Goal: Book appointment/travel/reservation

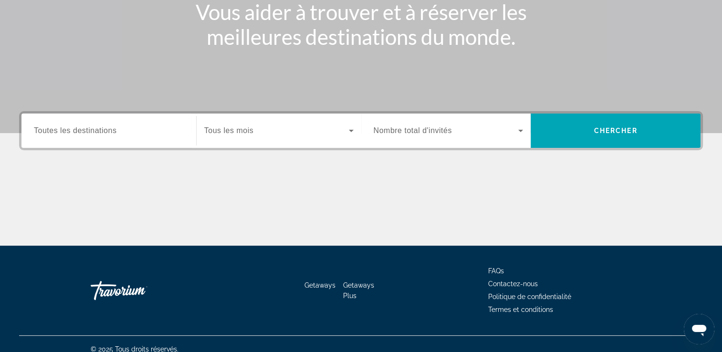
scroll to position [163, 0]
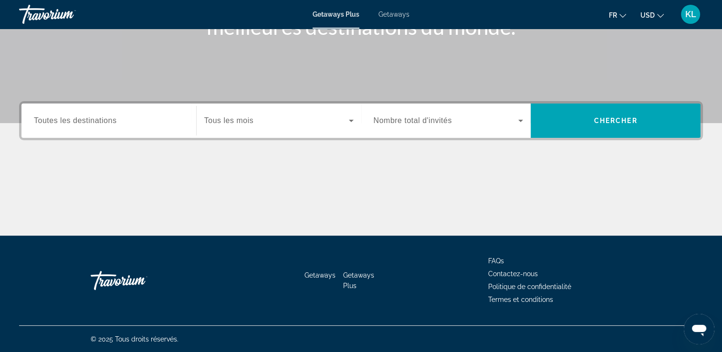
click at [246, 117] on span "Tous les mois" at bounding box center [228, 120] width 49 height 8
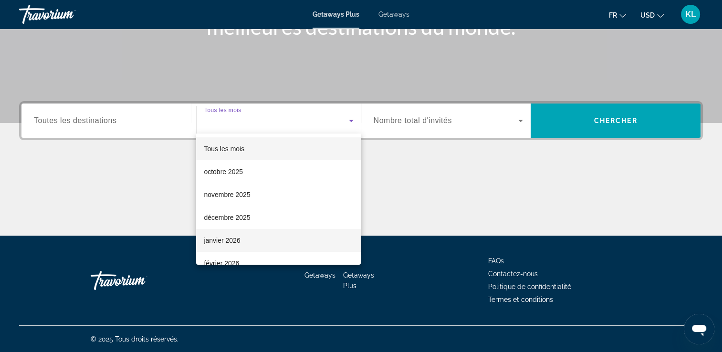
click at [245, 240] on mat-option "janvier 2026" at bounding box center [278, 240] width 165 height 23
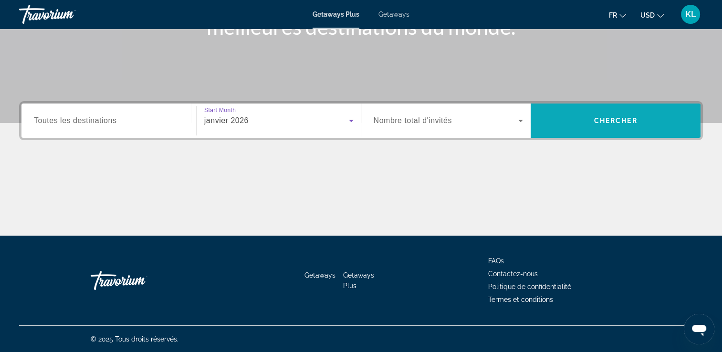
click at [646, 127] on span "Search widget" at bounding box center [616, 120] width 170 height 23
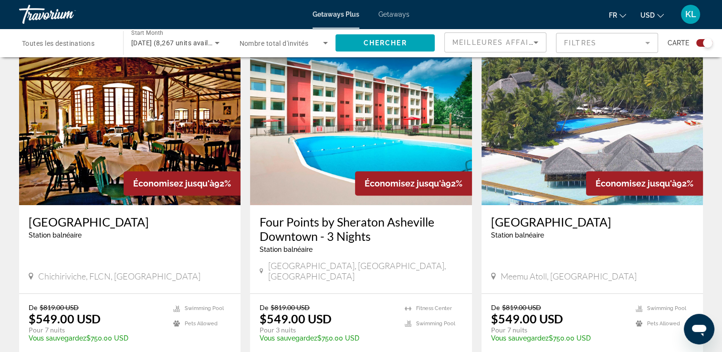
scroll to position [382, 0]
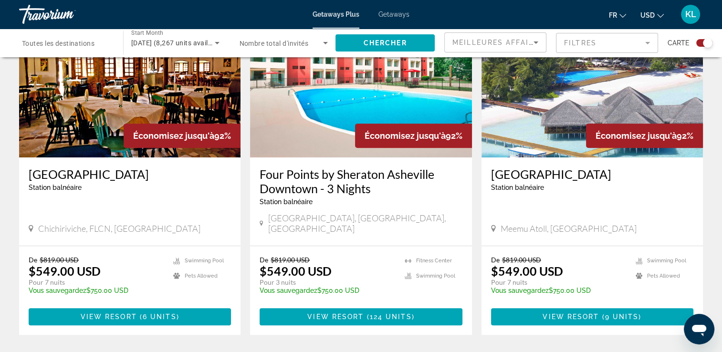
click at [109, 130] on img "Main content" at bounding box center [129, 81] width 221 height 153
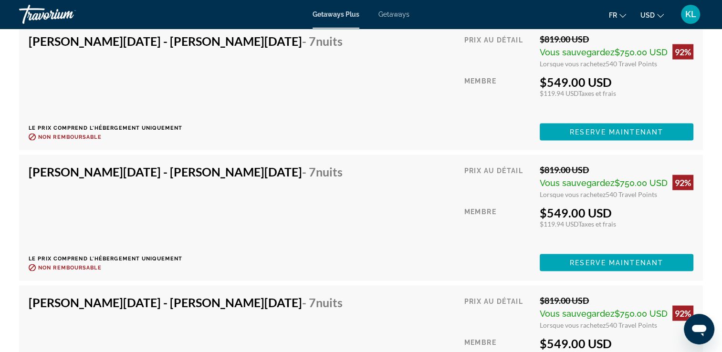
scroll to position [1909, 0]
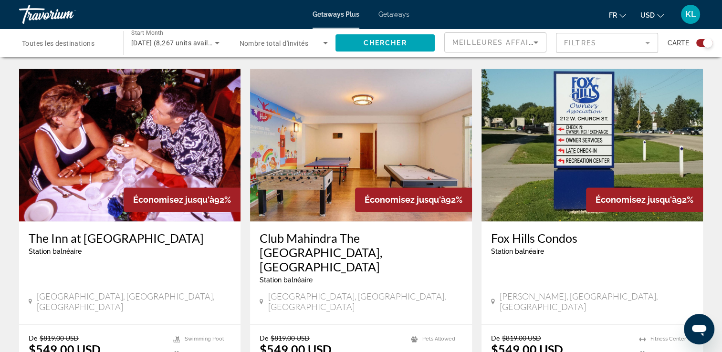
scroll to position [1432, 0]
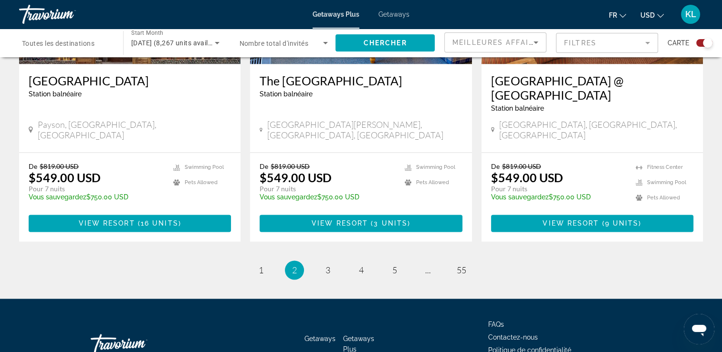
scroll to position [1501, 0]
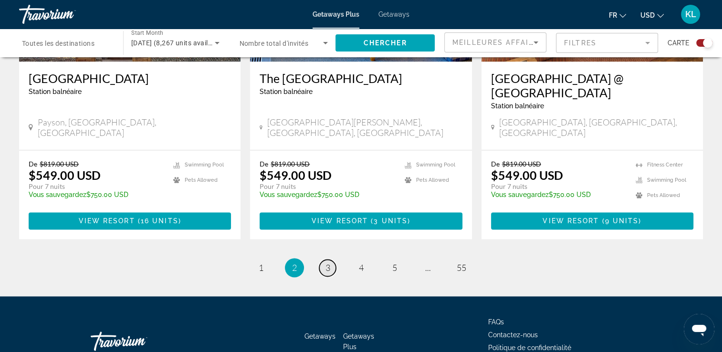
click at [323, 260] on link "page 3" at bounding box center [327, 268] width 17 height 17
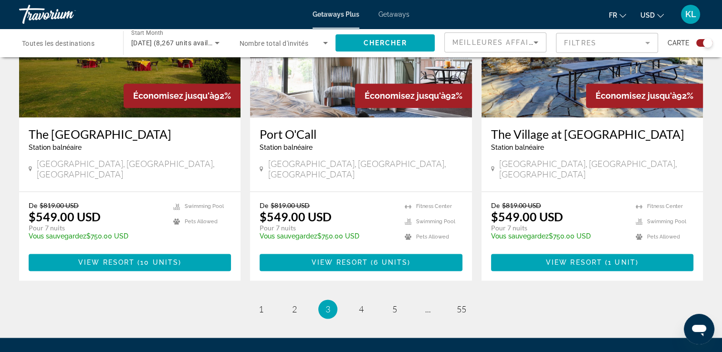
scroll to position [1492, 0]
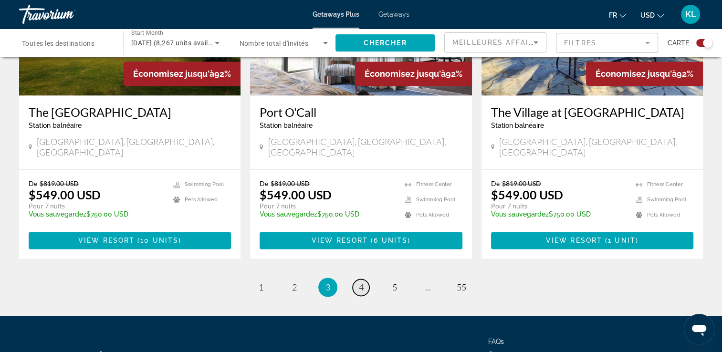
click at [363, 279] on link "page 4" at bounding box center [361, 287] width 17 height 17
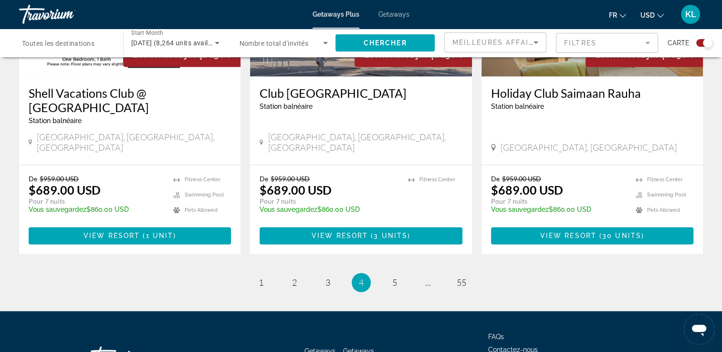
scroll to position [1501, 0]
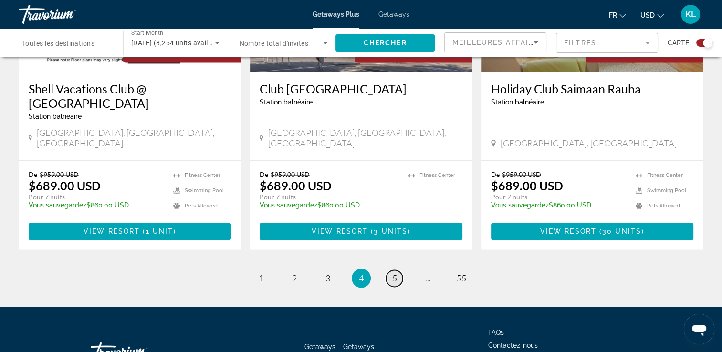
click at [392, 273] on span "5" at bounding box center [394, 278] width 5 height 10
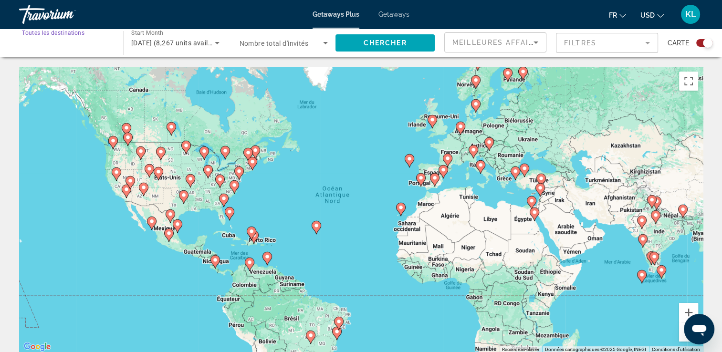
click at [96, 45] on input "Destination Toutes les destinations" at bounding box center [66, 43] width 89 height 11
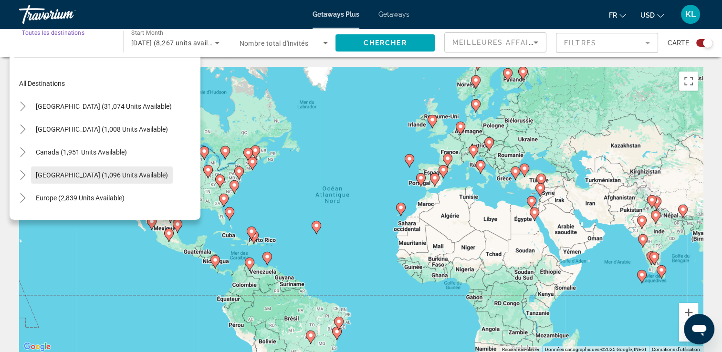
click at [118, 174] on span "[GEOGRAPHIC_DATA] (1,096 units available)" at bounding box center [102, 175] width 132 height 8
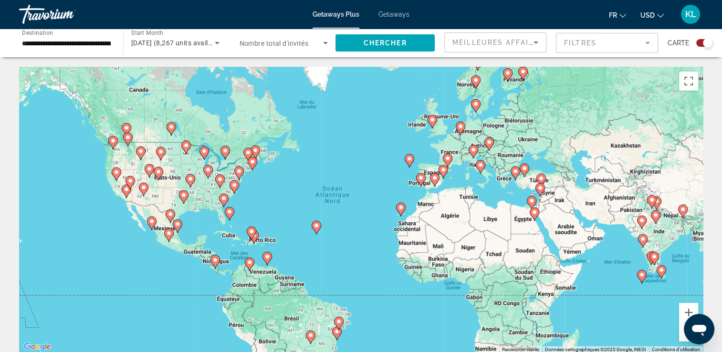
click at [70, 35] on div "**********" at bounding box center [66, 43] width 89 height 27
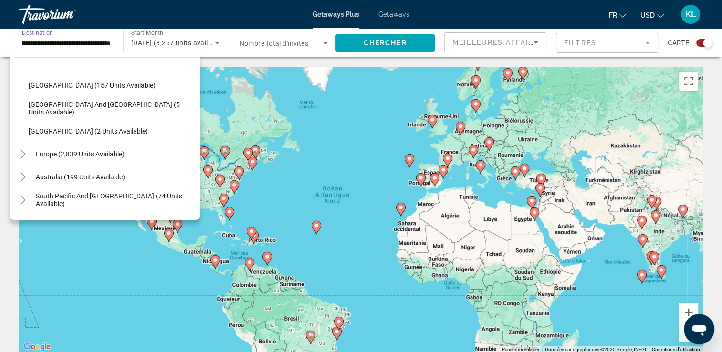
scroll to position [177, 0]
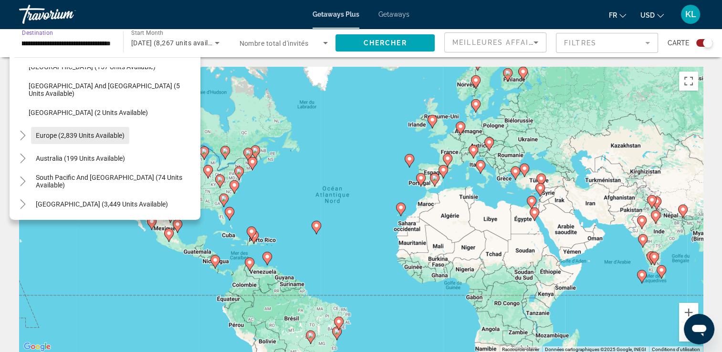
click at [103, 142] on span "Search widget" at bounding box center [80, 135] width 98 height 23
type input "**********"
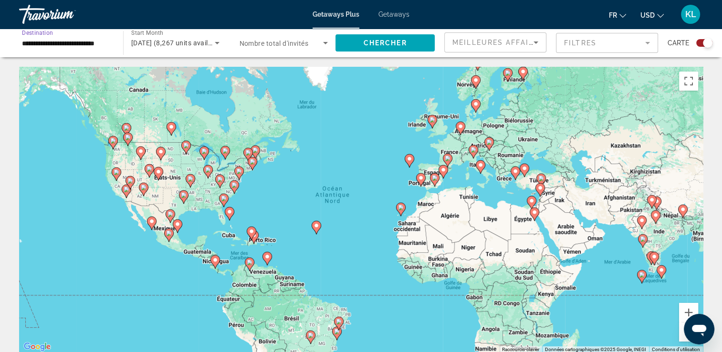
click at [295, 51] on div "Search widget" at bounding box center [284, 43] width 89 height 27
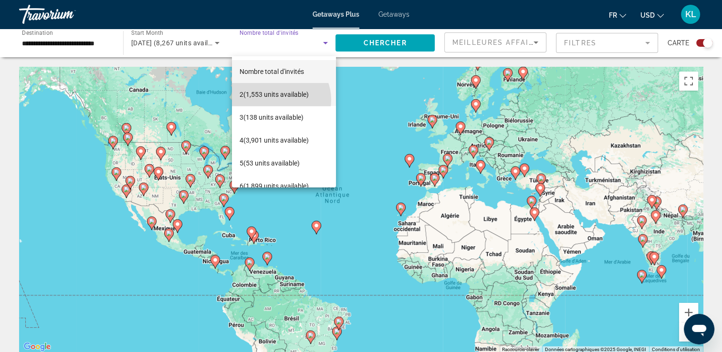
click at [279, 100] on span "2 (1,553 units available)" at bounding box center [274, 94] width 69 height 11
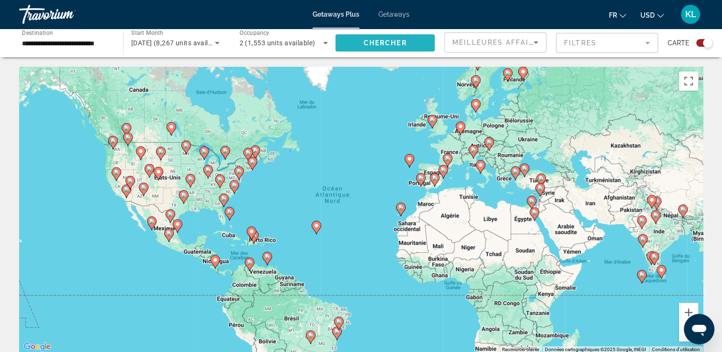
click at [357, 45] on span "Search widget" at bounding box center [385, 42] width 99 height 23
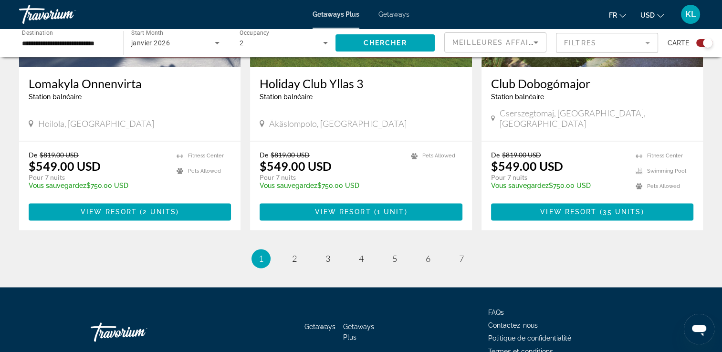
scroll to position [1479, 0]
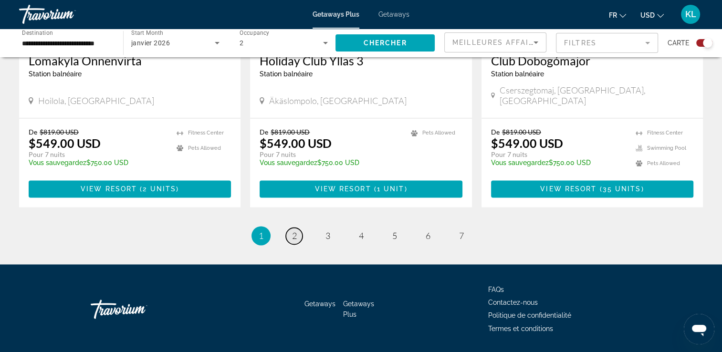
click at [294, 231] on span "2" at bounding box center [294, 236] width 5 height 10
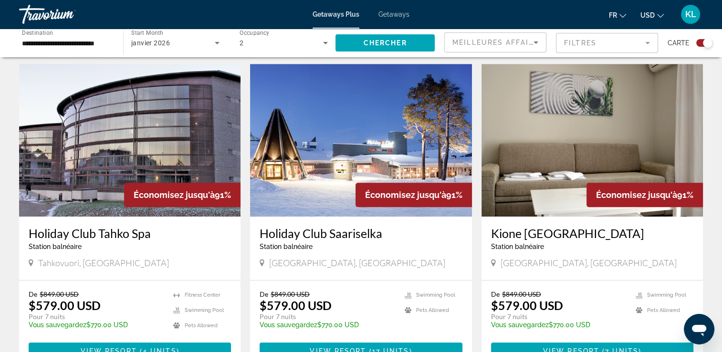
scroll to position [668, 0]
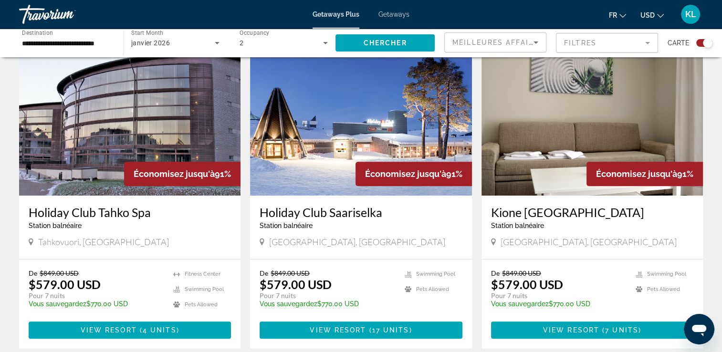
click at [186, 121] on img "Main content" at bounding box center [129, 119] width 221 height 153
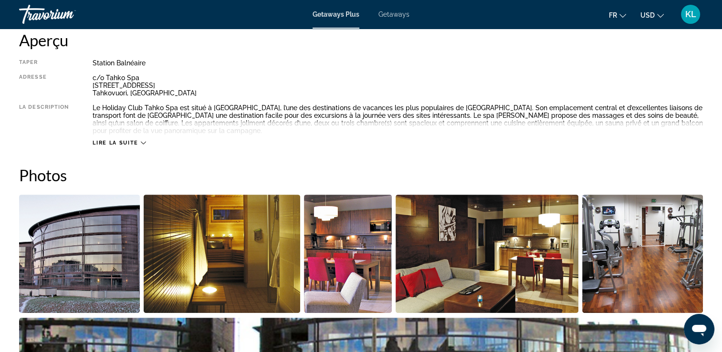
scroll to position [334, 0]
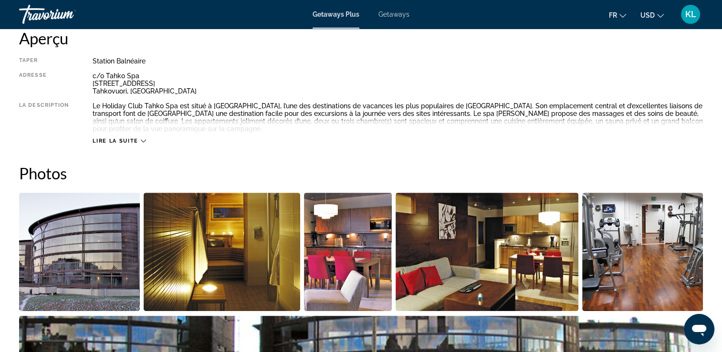
click at [136, 138] on span "Lire la suite" at bounding box center [115, 141] width 45 height 6
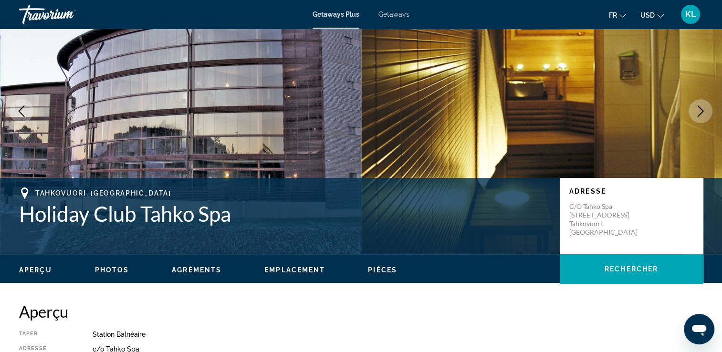
scroll to position [53, 0]
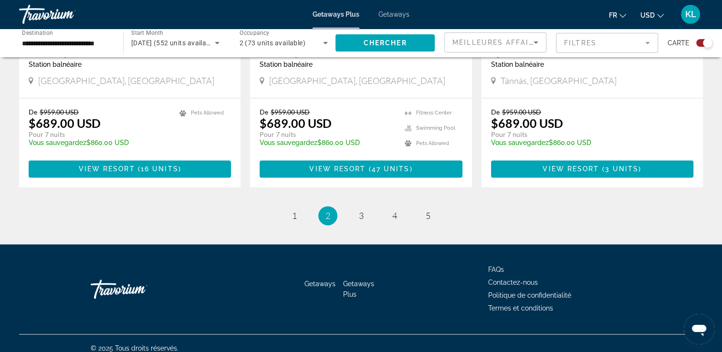
scroll to position [1479, 0]
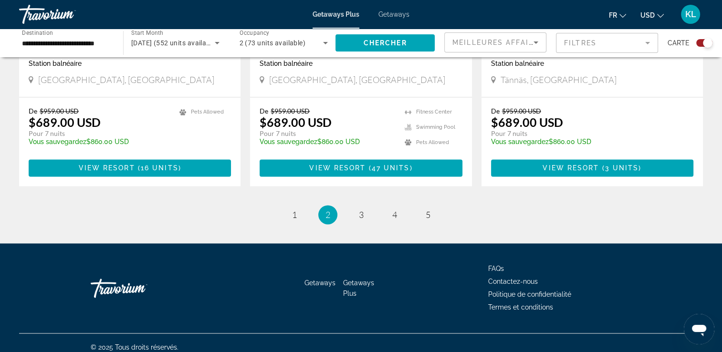
click at [370, 212] on li "page 3" at bounding box center [361, 214] width 19 height 19
click at [367, 211] on link "page 3" at bounding box center [361, 215] width 17 height 17
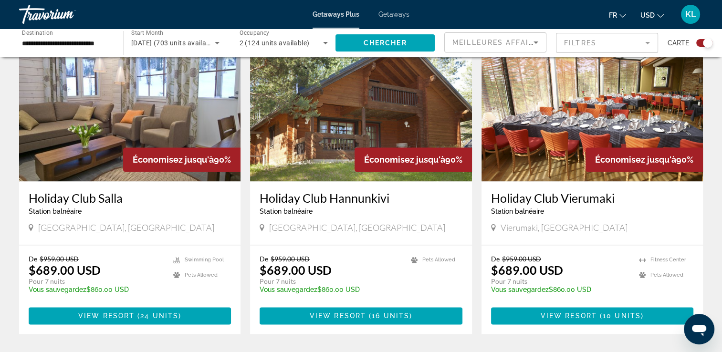
scroll to position [1336, 0]
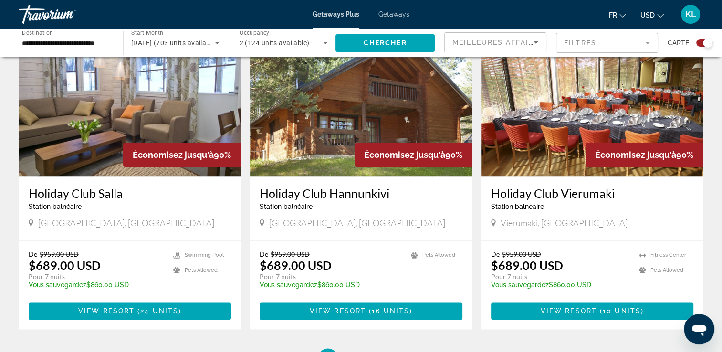
click at [67, 31] on div "**********" at bounding box center [66, 43] width 89 height 27
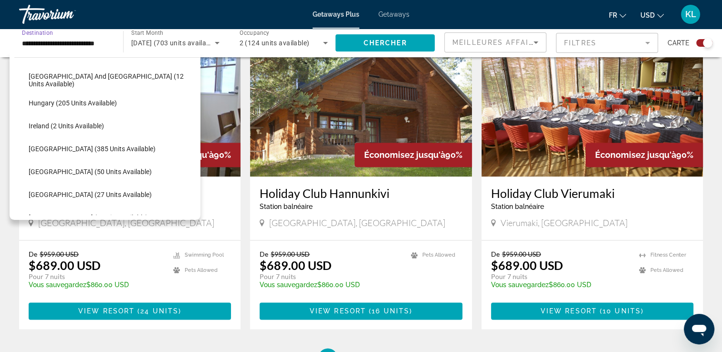
scroll to position [248, 0]
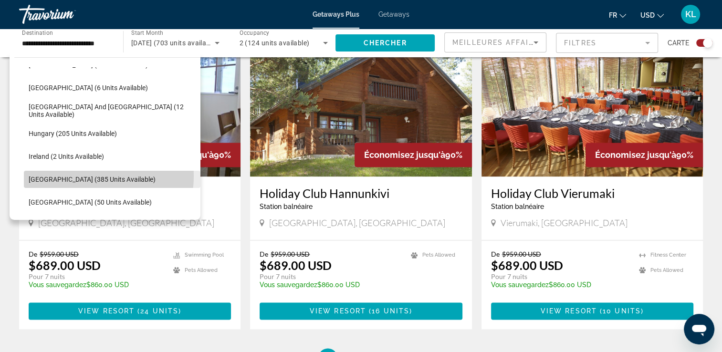
click at [81, 176] on span "[GEOGRAPHIC_DATA] (385 units available)" at bounding box center [92, 180] width 127 height 8
type input "**********"
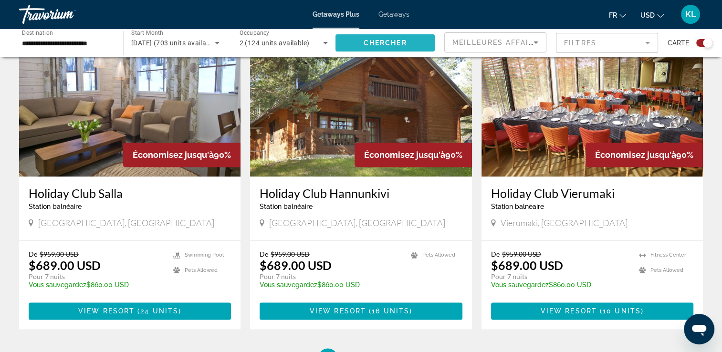
click at [354, 49] on span "Search widget" at bounding box center [385, 42] width 99 height 23
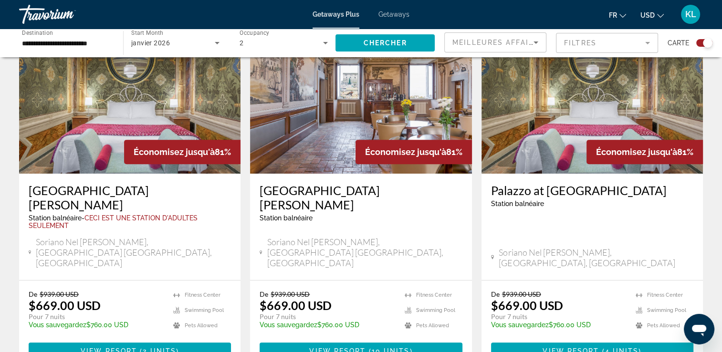
scroll to position [382, 0]
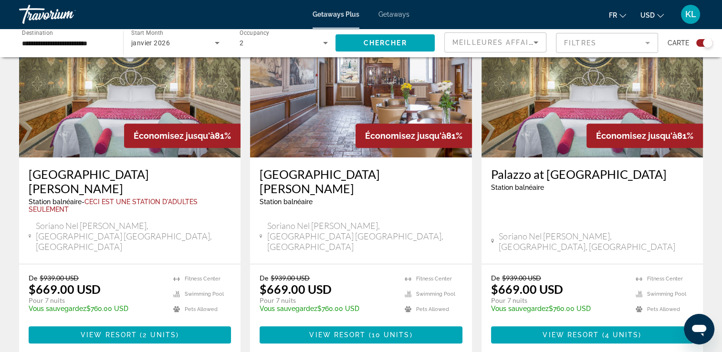
click at [186, 154] on img "Main content" at bounding box center [129, 81] width 221 height 153
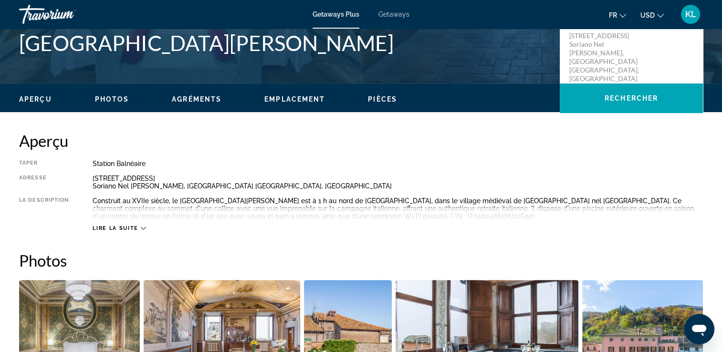
scroll to position [286, 0]
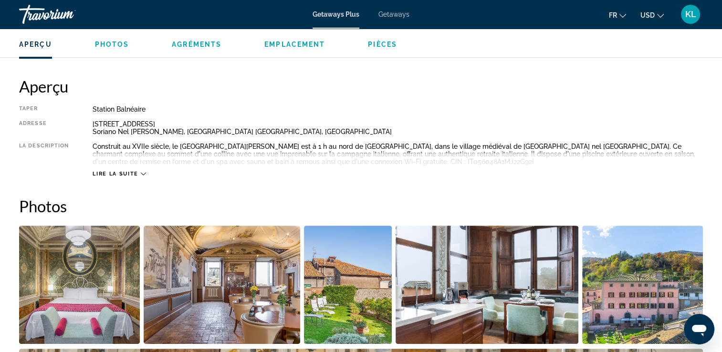
click at [133, 171] on span "Lire la suite" at bounding box center [115, 174] width 45 height 6
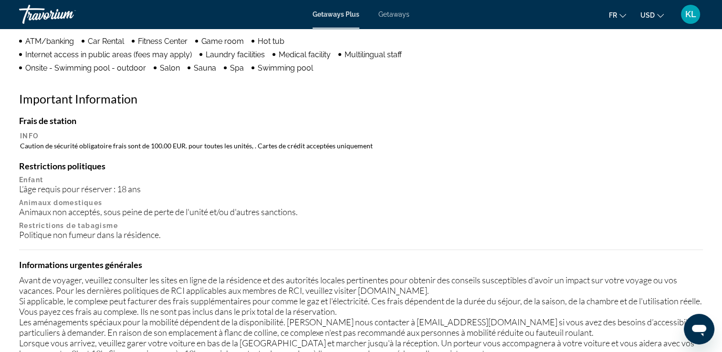
scroll to position [859, 0]
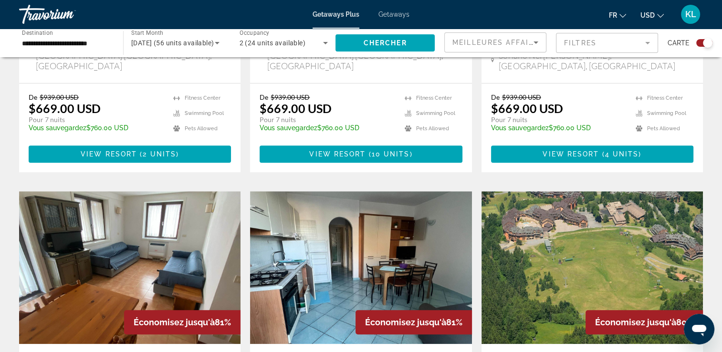
scroll to position [559, 0]
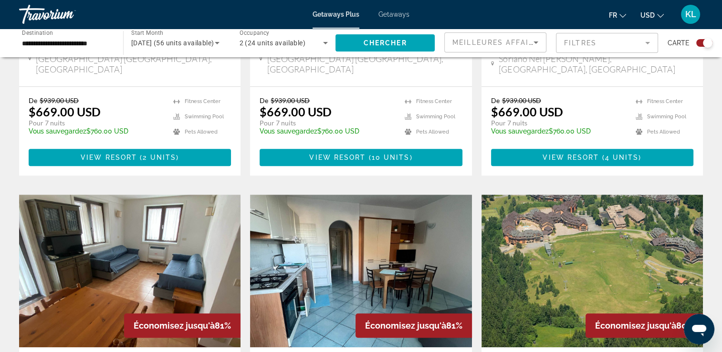
click at [40, 43] on input "**********" at bounding box center [66, 43] width 89 height 11
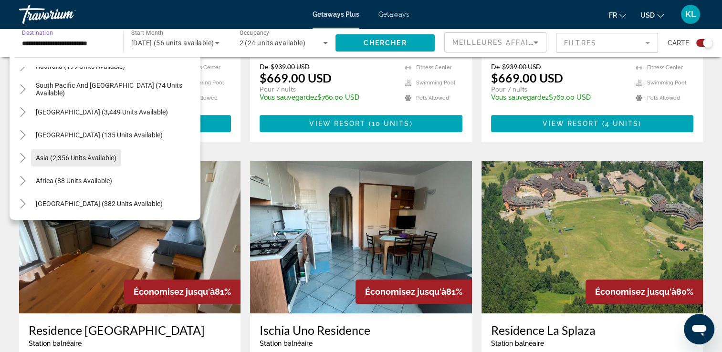
scroll to position [607, 0]
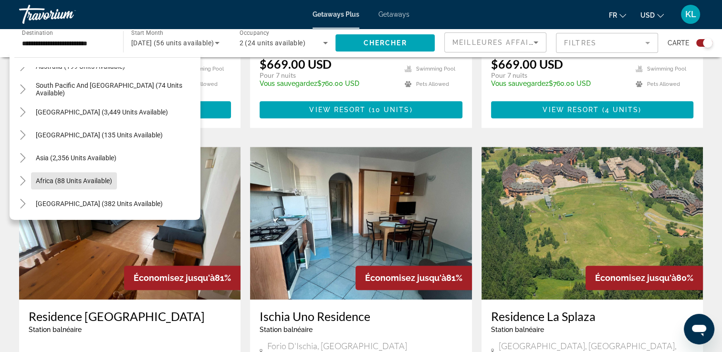
click at [60, 182] on span "Africa (88 units available)" at bounding box center [74, 181] width 76 height 8
type input "**********"
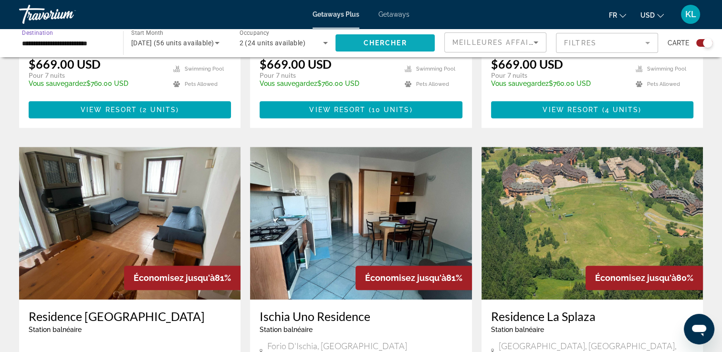
click at [370, 41] on span "Chercher" at bounding box center [385, 43] width 43 height 8
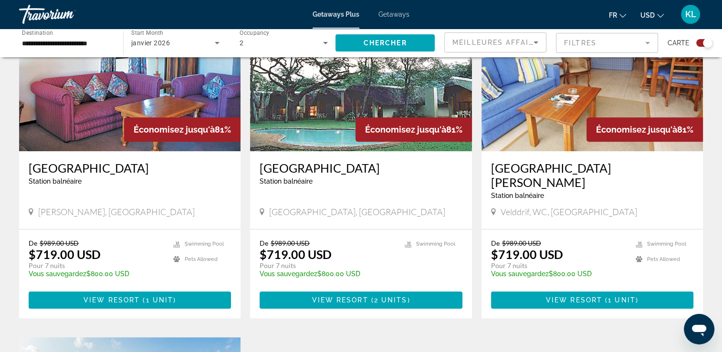
scroll to position [382, 0]
